Goal: Task Accomplishment & Management: Use online tool/utility

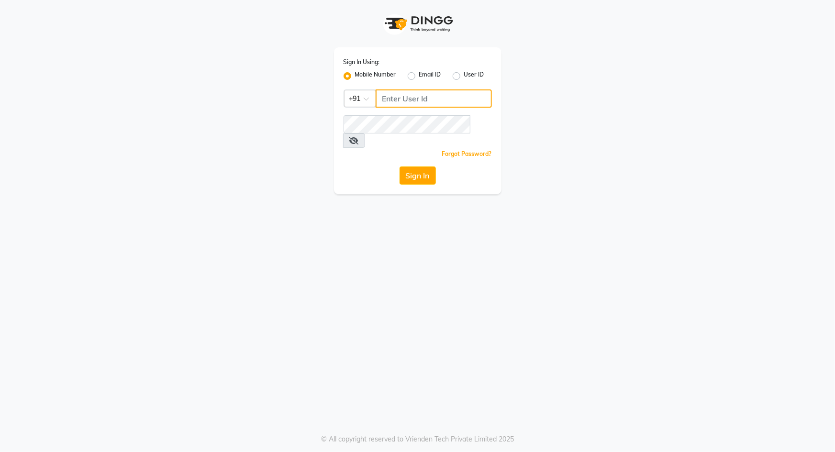
type input "9049992750"
click at [396, 167] on div "Sign In" at bounding box center [417, 175] width 148 height 18
click at [406, 166] on button "Sign In" at bounding box center [417, 175] width 36 height 18
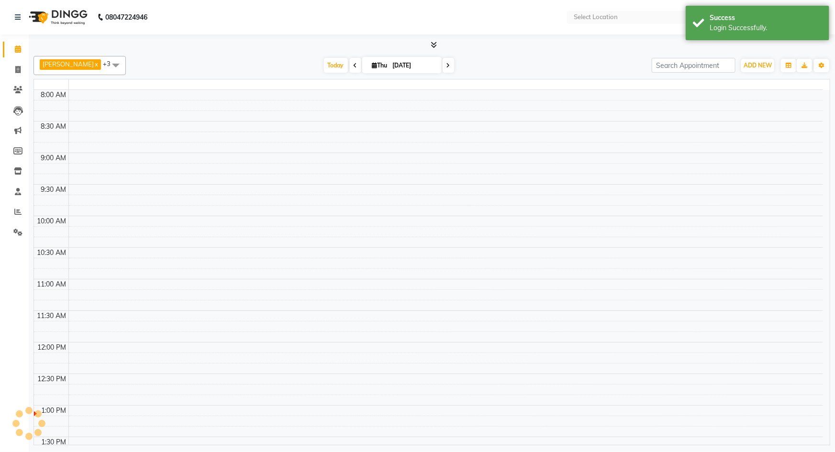
select select "en"
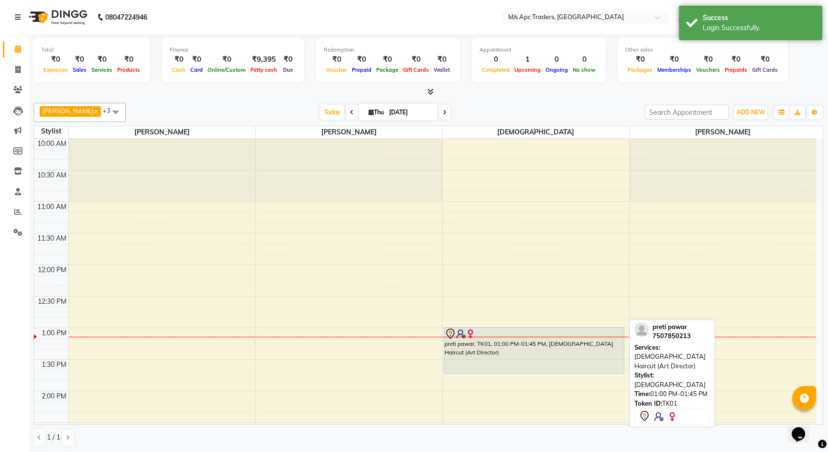
click at [564, 331] on div at bounding box center [534, 333] width 179 height 11
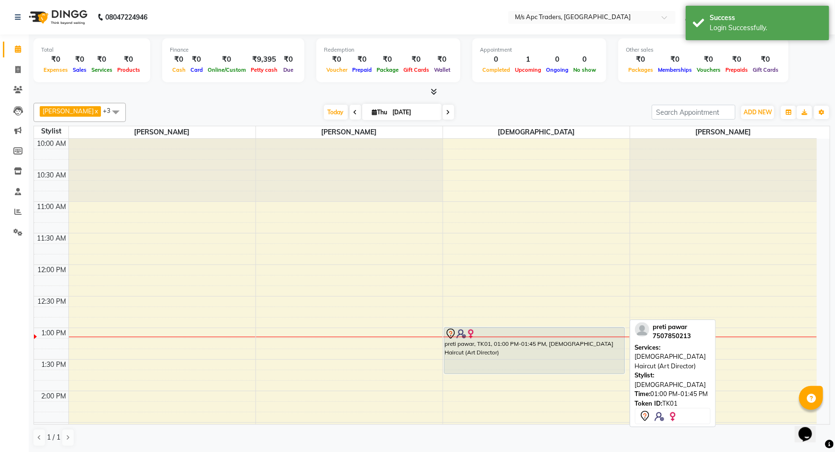
select select "7"
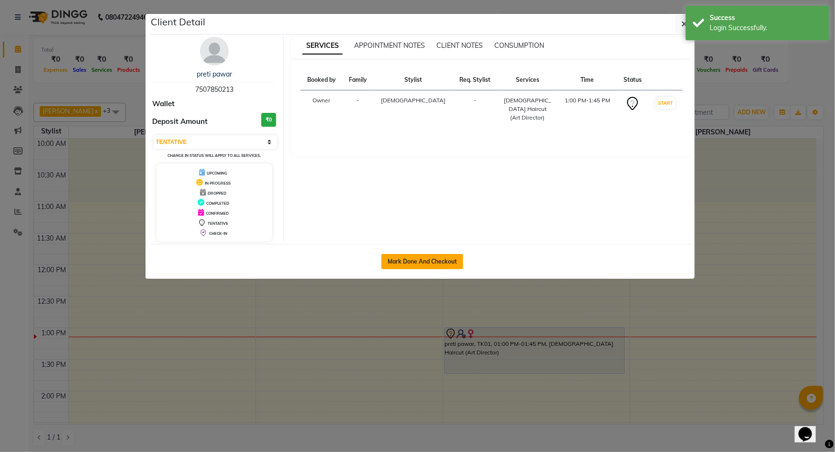
click at [419, 255] on button "Mark Done And Checkout" at bounding box center [422, 261] width 82 height 15
select select "6493"
select select "service"
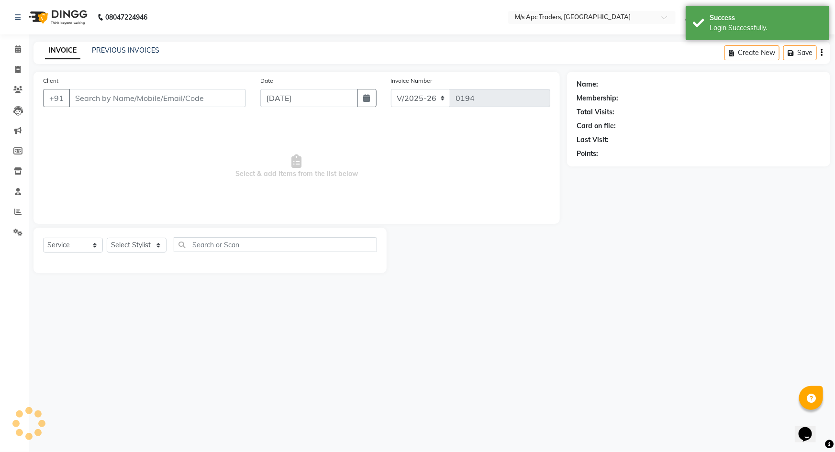
type input "7507850213"
select select "52430"
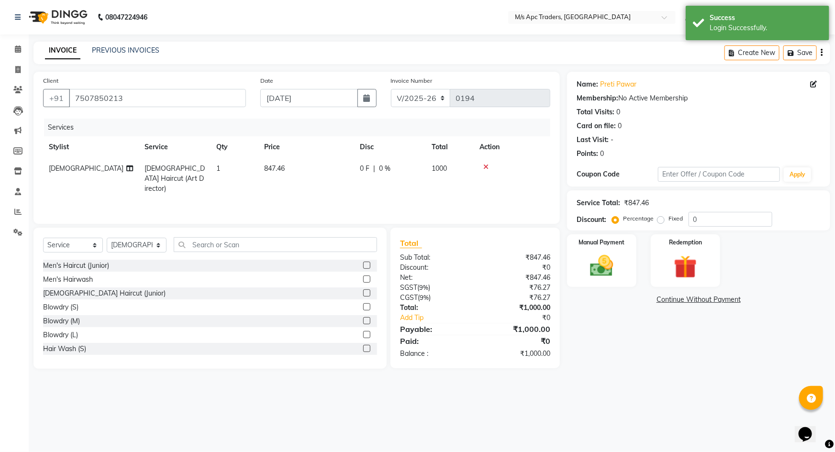
click at [486, 167] on icon at bounding box center [485, 167] width 5 height 7
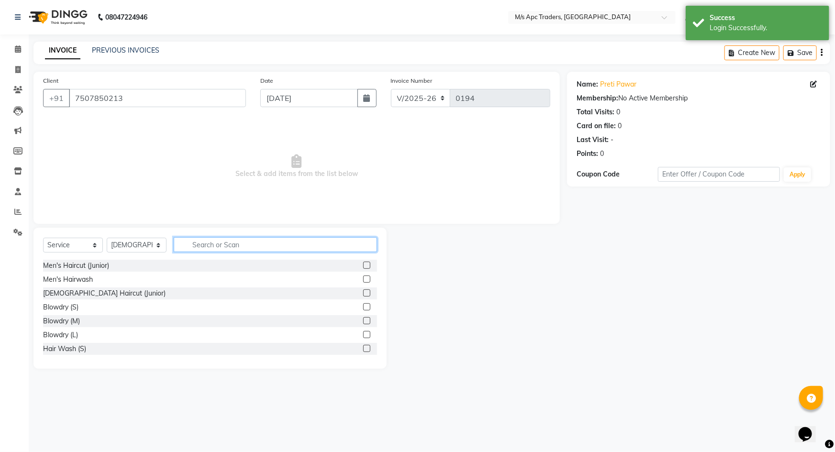
click at [235, 240] on input "text" at bounding box center [275, 244] width 203 height 15
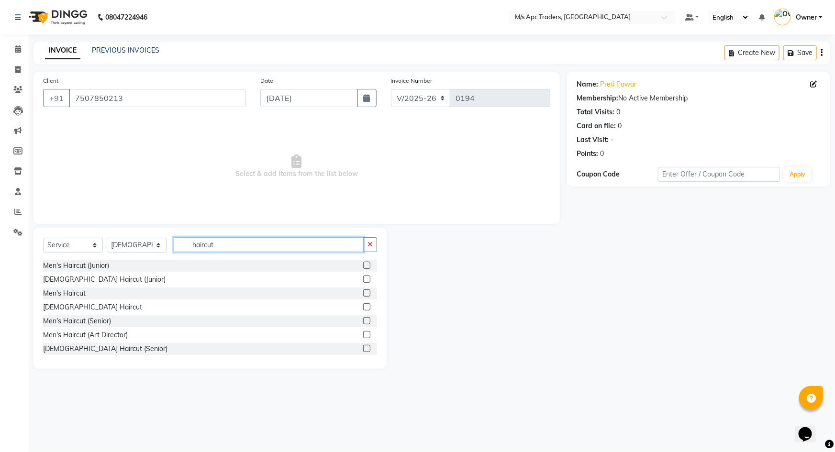
type input "haircut"
click at [363, 333] on label at bounding box center [366, 334] width 7 height 7
click at [363, 333] on input "checkbox" at bounding box center [366, 335] width 6 height 6
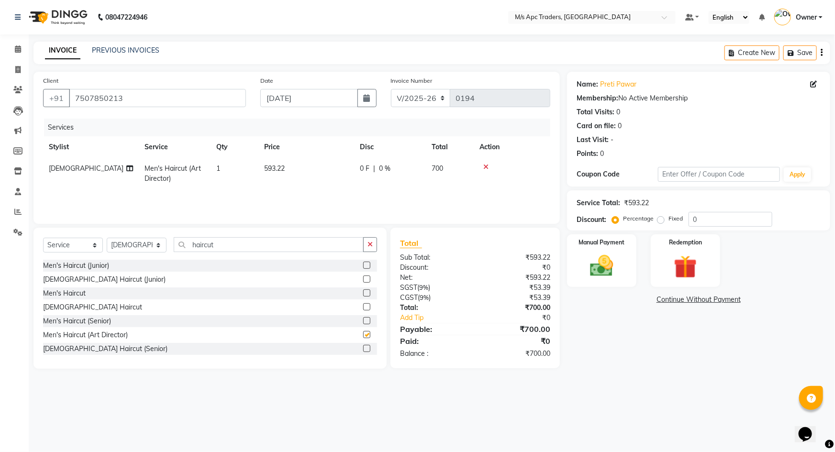
checkbox input "false"
click at [483, 165] on icon at bounding box center [485, 167] width 5 height 7
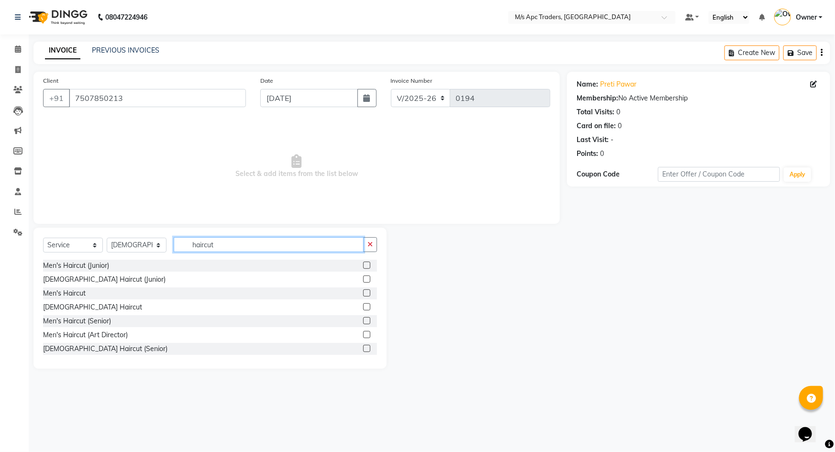
click at [216, 239] on input "haircut" at bounding box center [269, 244] width 190 height 15
type input "h"
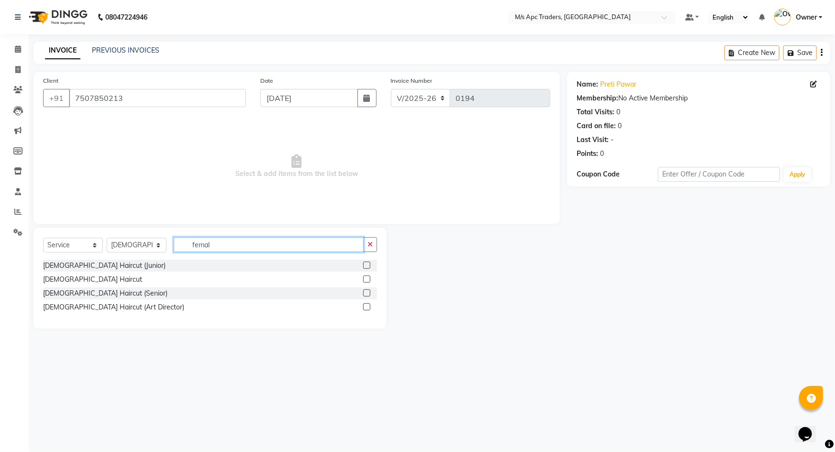
type input "femal"
click at [366, 307] on label at bounding box center [366, 306] width 7 height 7
click at [366, 307] on input "checkbox" at bounding box center [366, 307] width 6 height 6
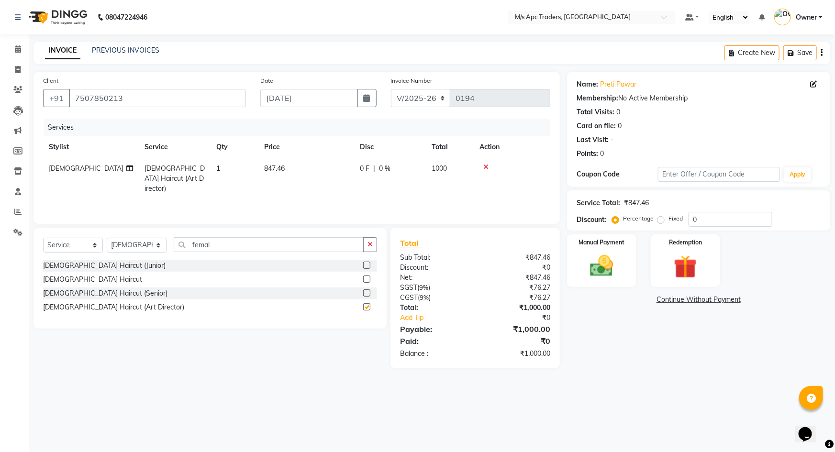
checkbox input "false"
click at [728, 174] on input "text" at bounding box center [719, 174] width 122 height 15
click at [789, 169] on button "Apply" at bounding box center [796, 174] width 27 height 14
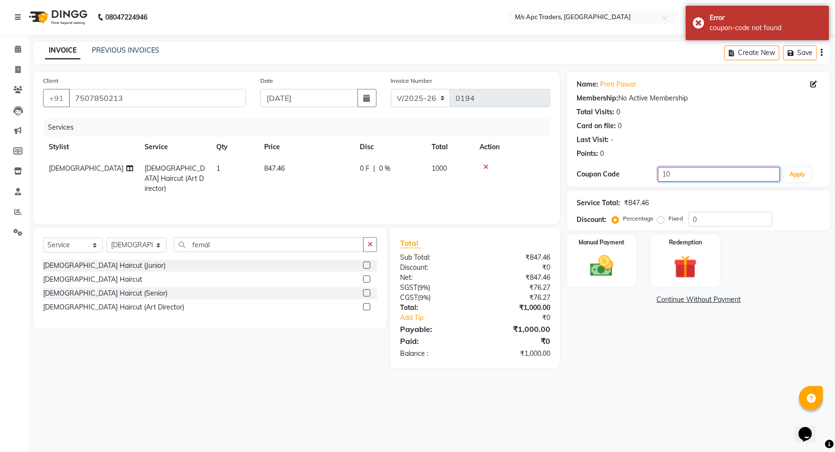
click at [722, 171] on input "10" at bounding box center [719, 174] width 122 height 15
type input "1"
click at [725, 212] on input "0" at bounding box center [730, 219] width 84 height 15
click at [696, 220] on input "010" at bounding box center [730, 219] width 84 height 15
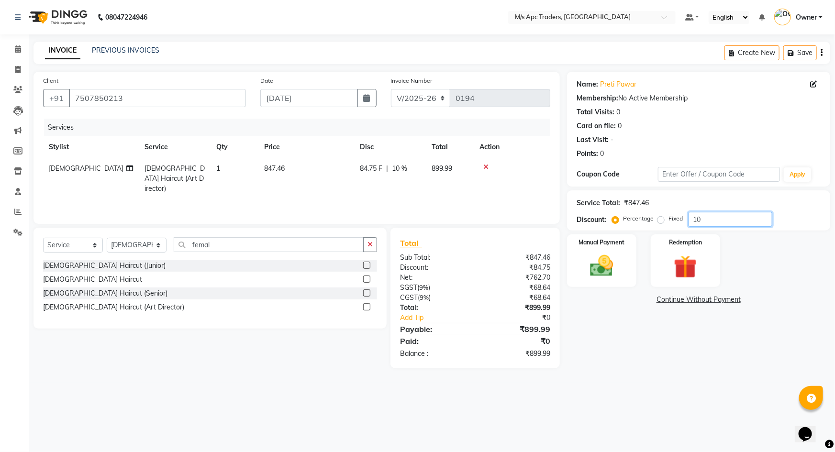
click at [703, 220] on input "10" at bounding box center [730, 219] width 84 height 15
type input "1"
type input "20"
click at [608, 271] on img at bounding box center [601, 266] width 39 height 28
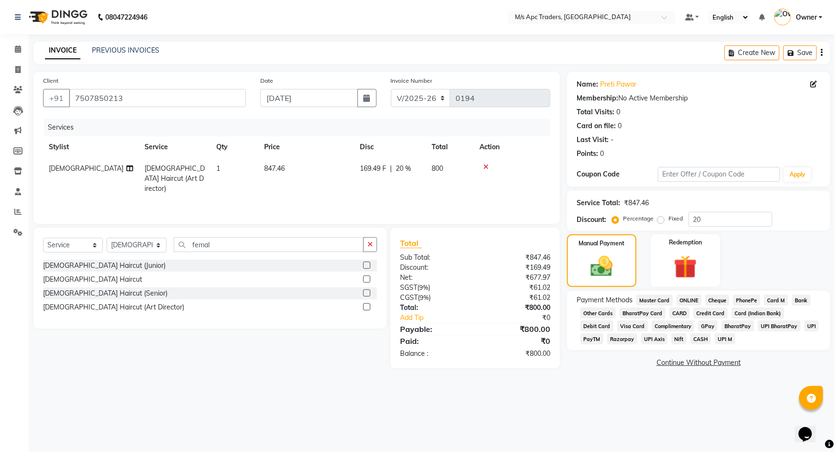
click at [682, 316] on span "CARD" at bounding box center [679, 313] width 21 height 11
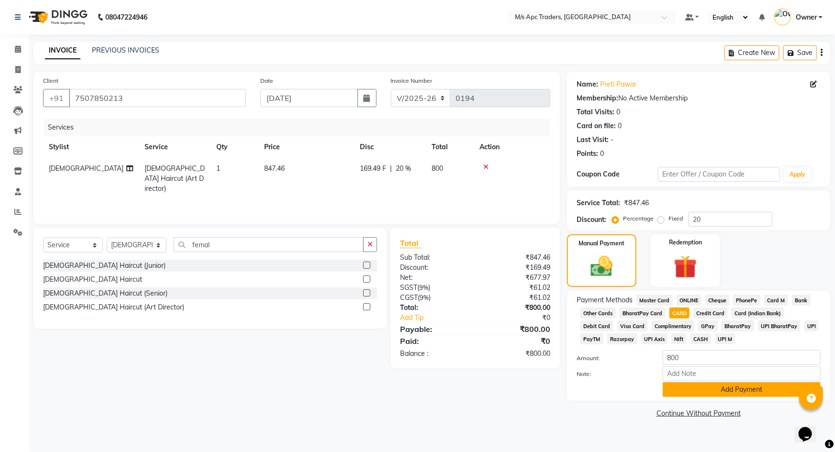
click at [669, 387] on button "Add Payment" at bounding box center [741, 389] width 158 height 15
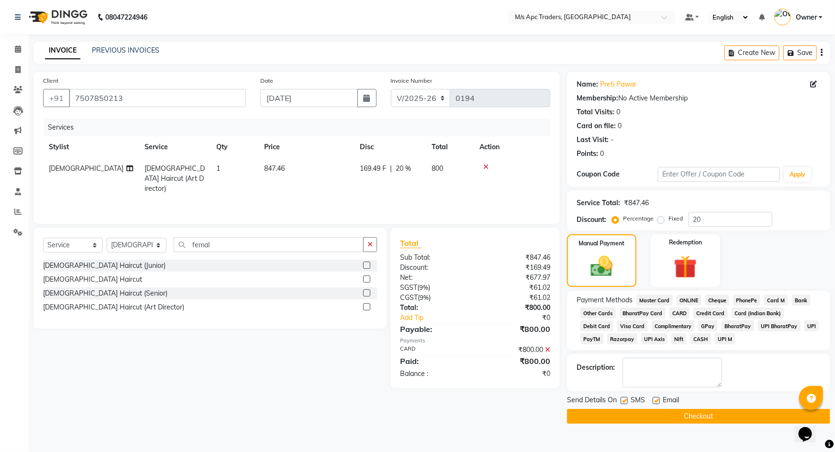
click at [575, 415] on button "Checkout" at bounding box center [698, 416] width 263 height 15
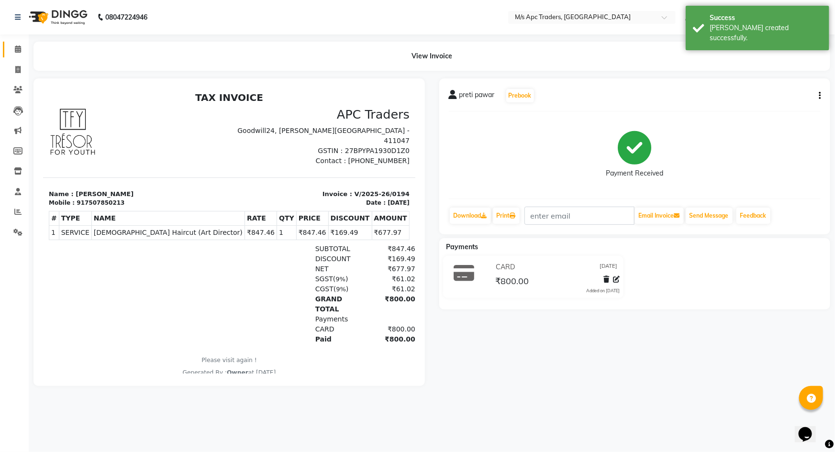
click at [16, 52] on icon at bounding box center [18, 48] width 6 height 7
